Goal: Information Seeking & Learning: Learn about a topic

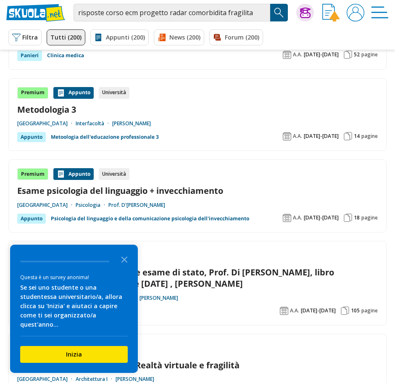
scroll to position [252, 0]
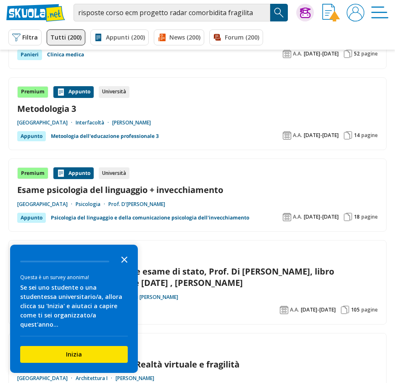
click at [122, 267] on icon "Close the survey" at bounding box center [124, 259] width 17 height 17
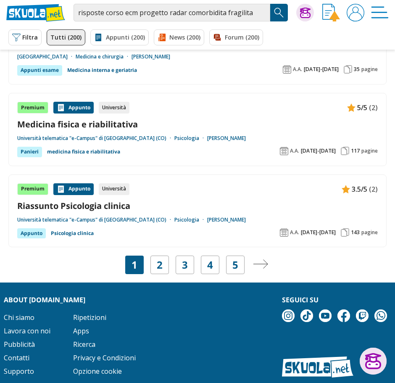
scroll to position [1472, 0]
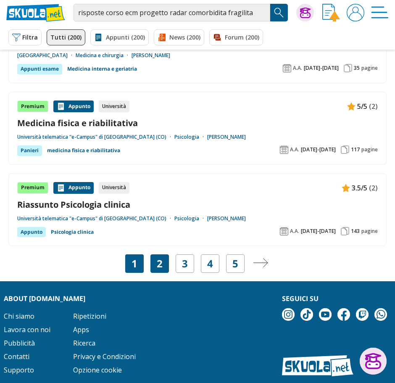
click at [162, 270] on link "2" at bounding box center [160, 264] width 6 height 12
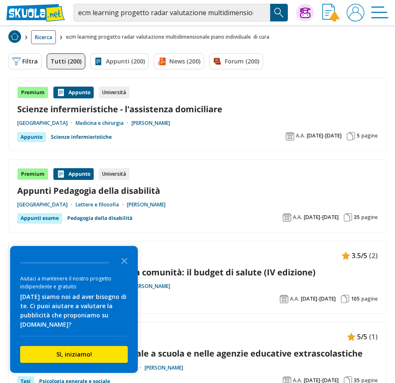
click at [55, 44] on span "Ricerca" at bounding box center [43, 37] width 25 height 14
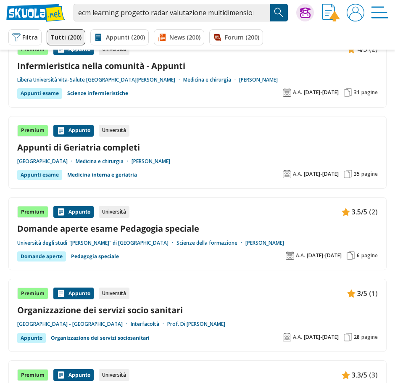
scroll to position [1219, 0]
